Goal: Information Seeking & Learning: Learn about a topic

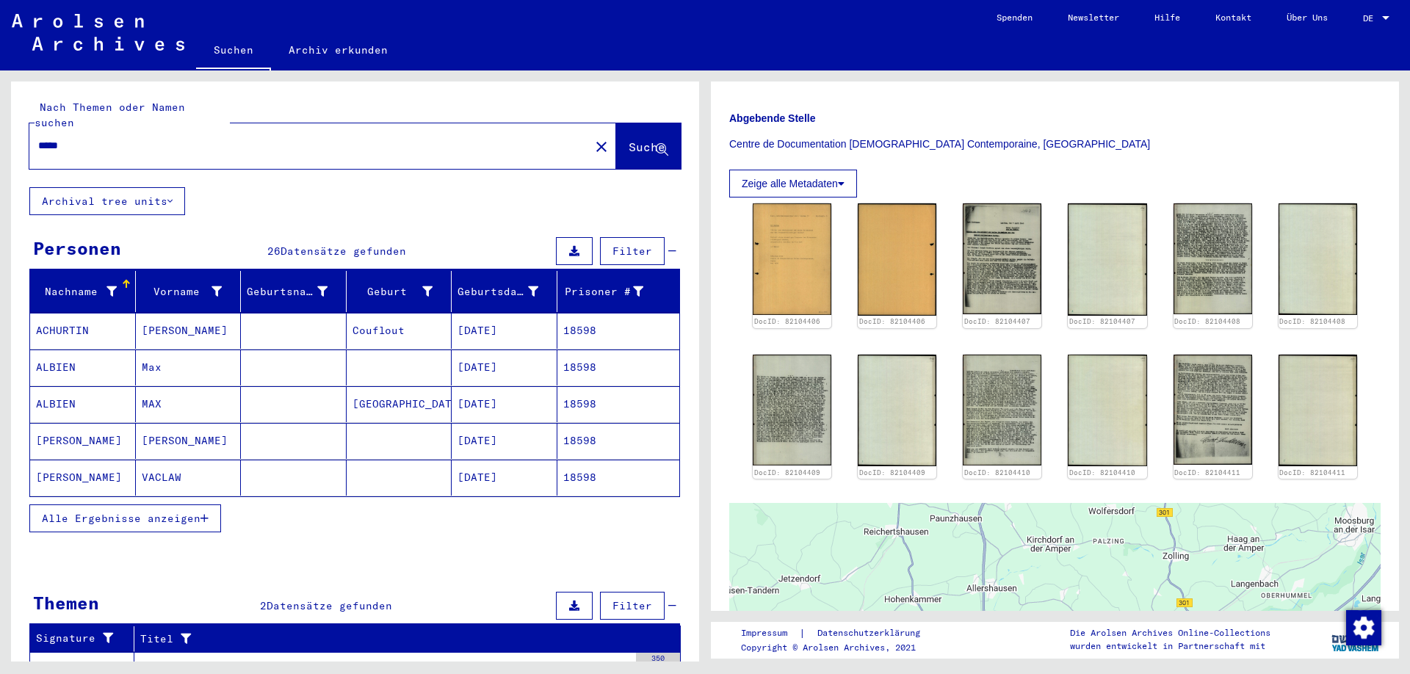
scroll to position [99, 0]
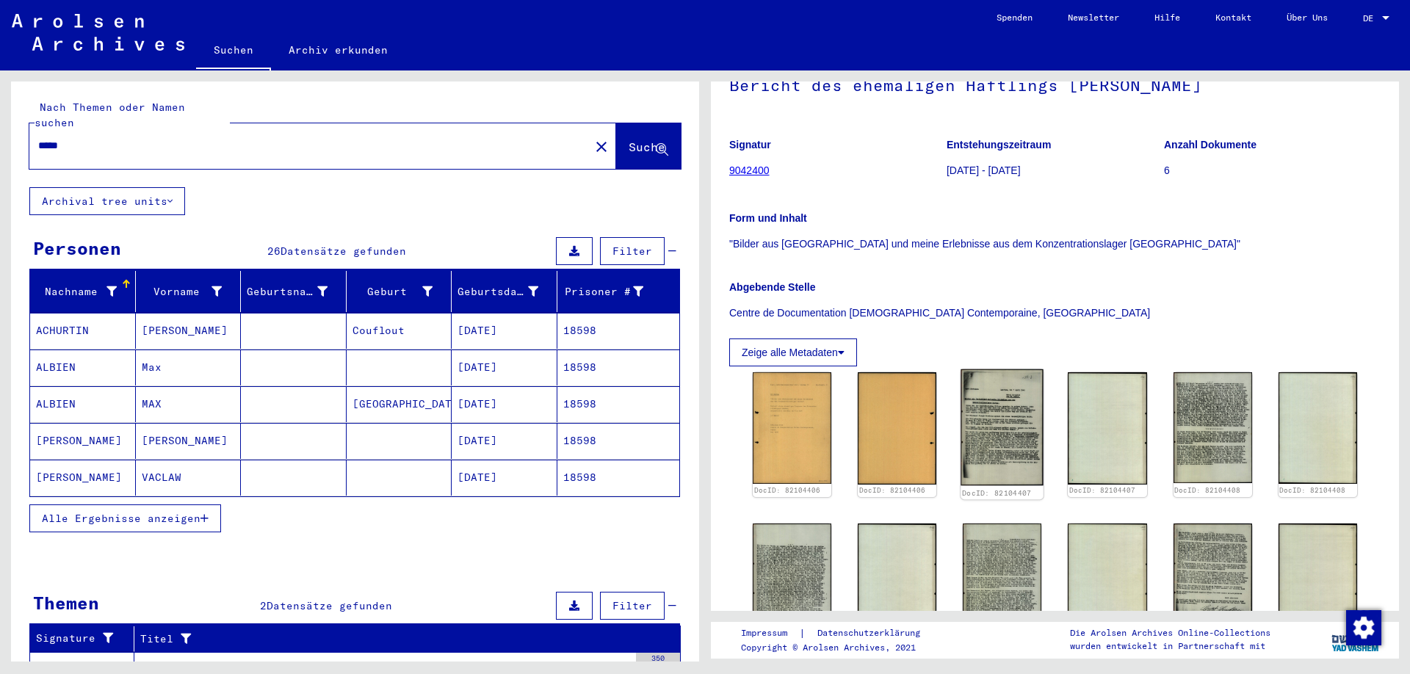
click at [1014, 431] on img at bounding box center [1002, 427] width 83 height 117
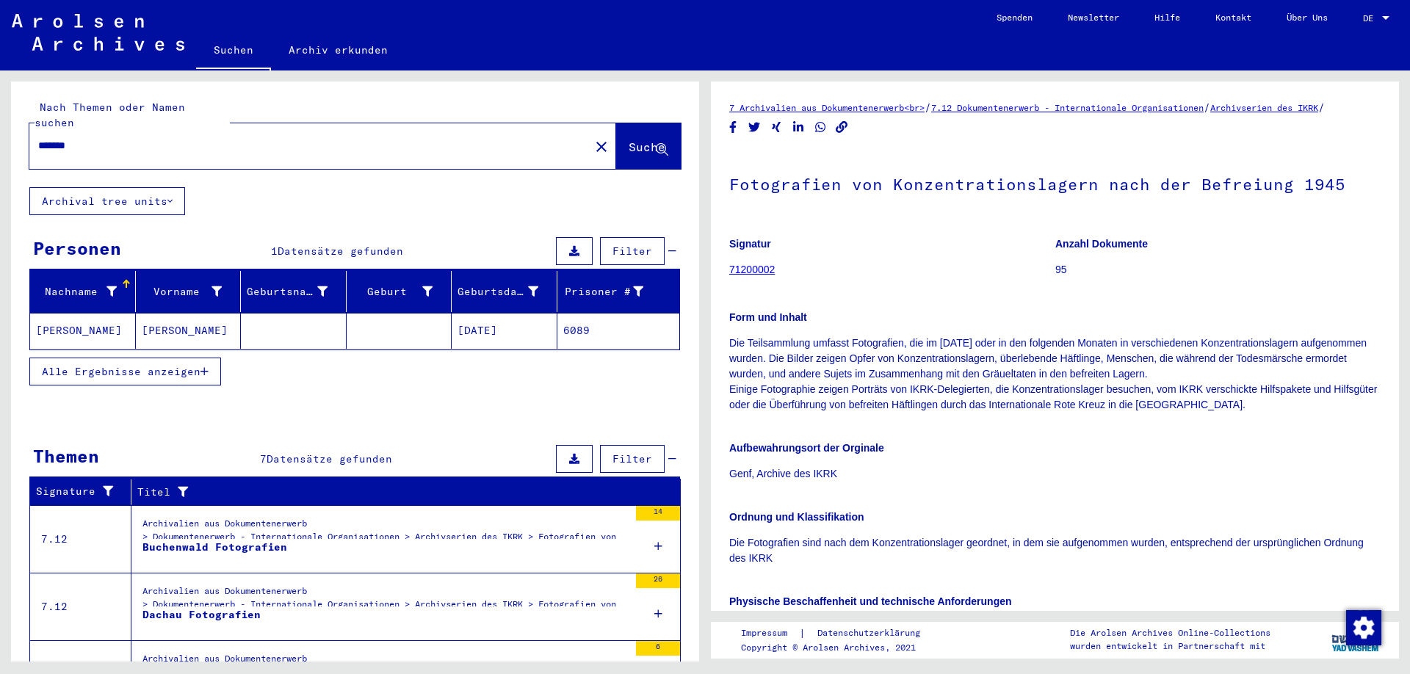
scroll to position [684, 0]
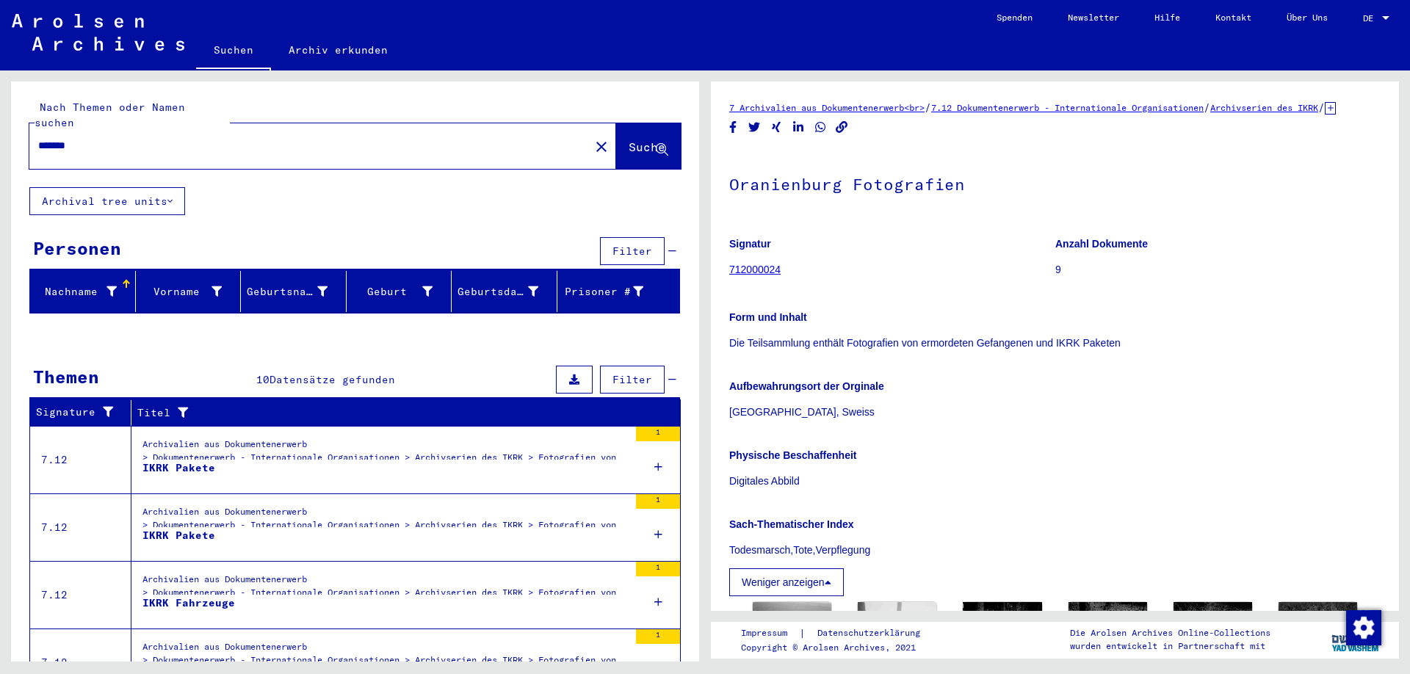
scroll to position [496, 0]
